Goal: Information Seeking & Learning: Learn about a topic

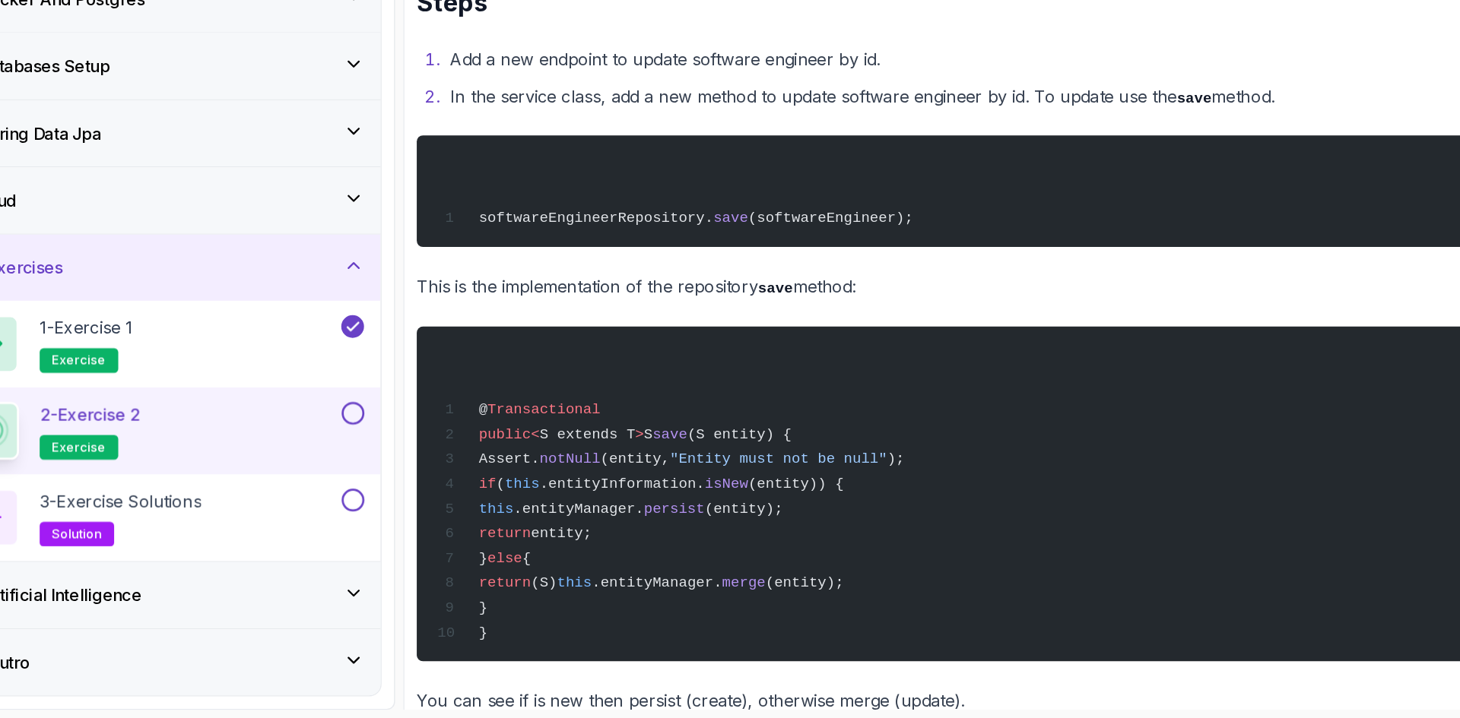
scroll to position [468, 0]
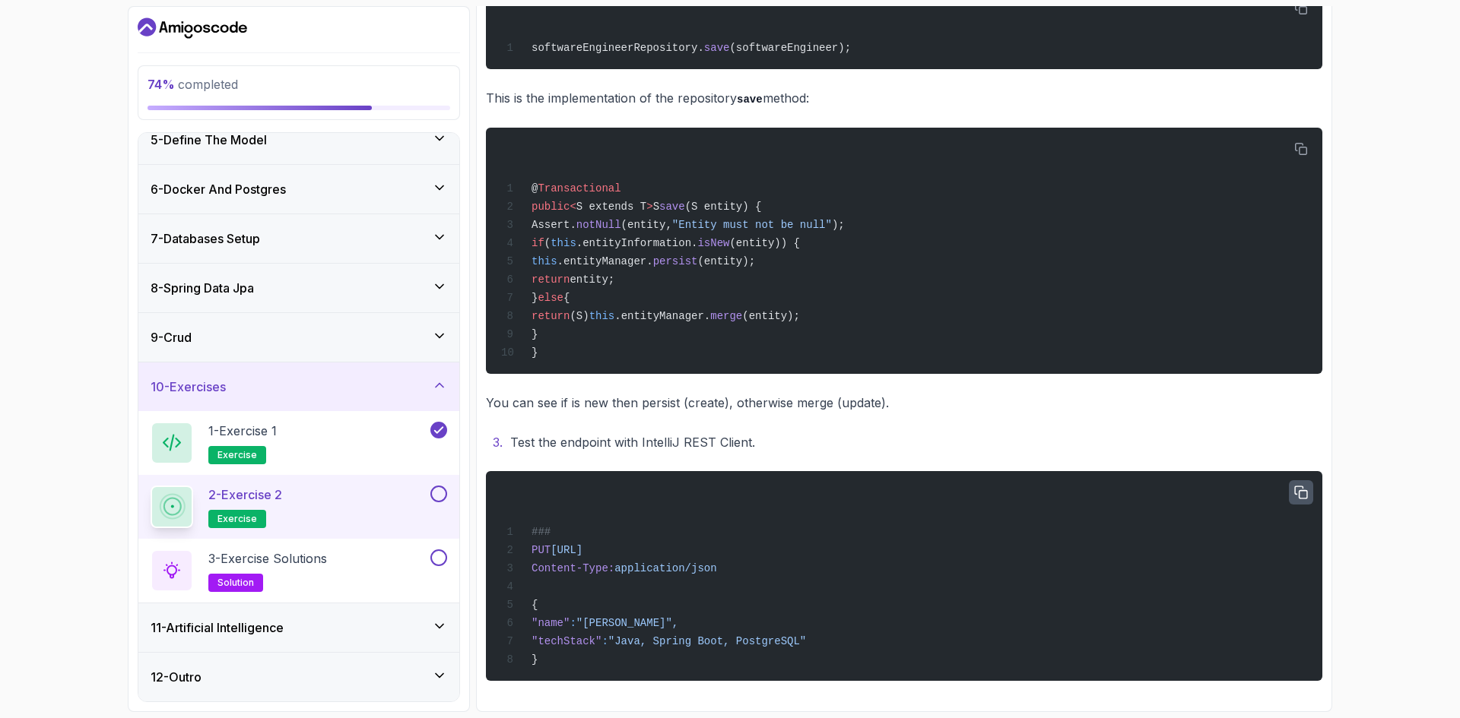
click at [1298, 486] on icon "button" at bounding box center [1301, 493] width 14 height 14
